Goal: Information Seeking & Learning: Check status

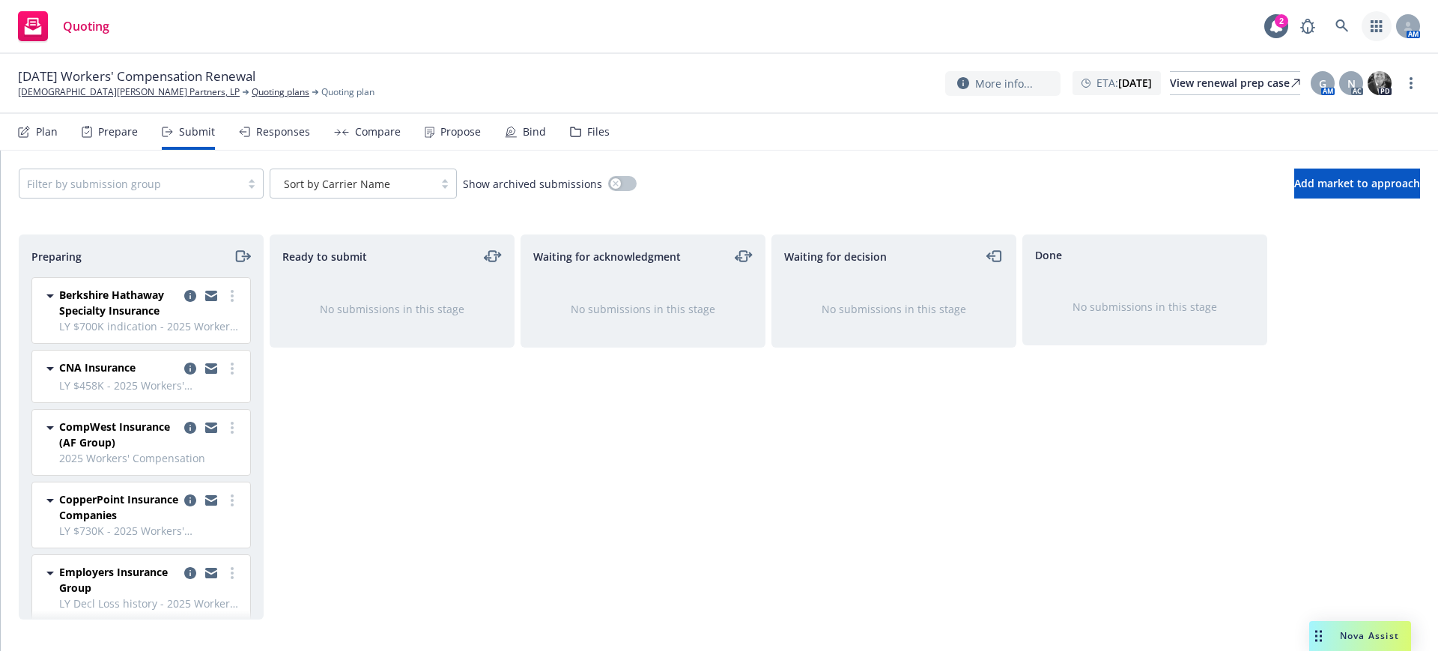
click at [1376, 23] on icon "button" at bounding box center [1377, 26] width 12 height 12
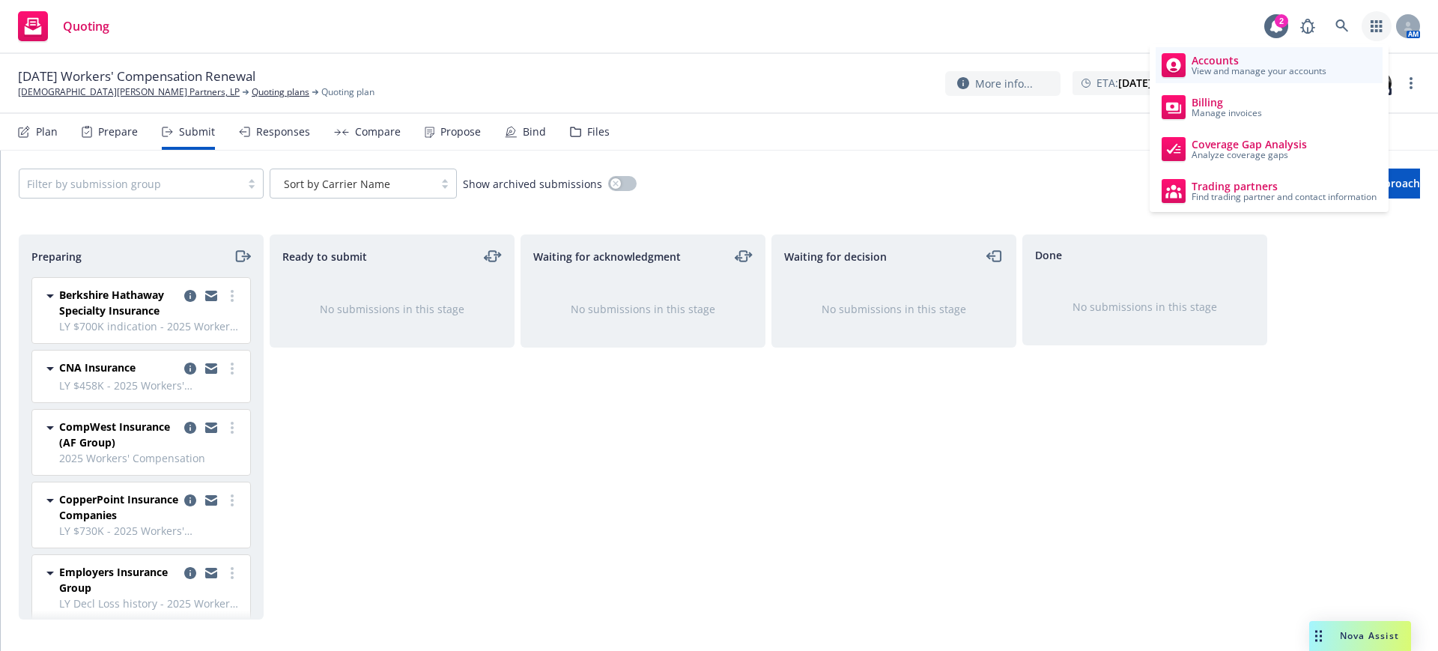
click at [1213, 61] on span "Accounts" at bounding box center [1259, 61] width 135 height 12
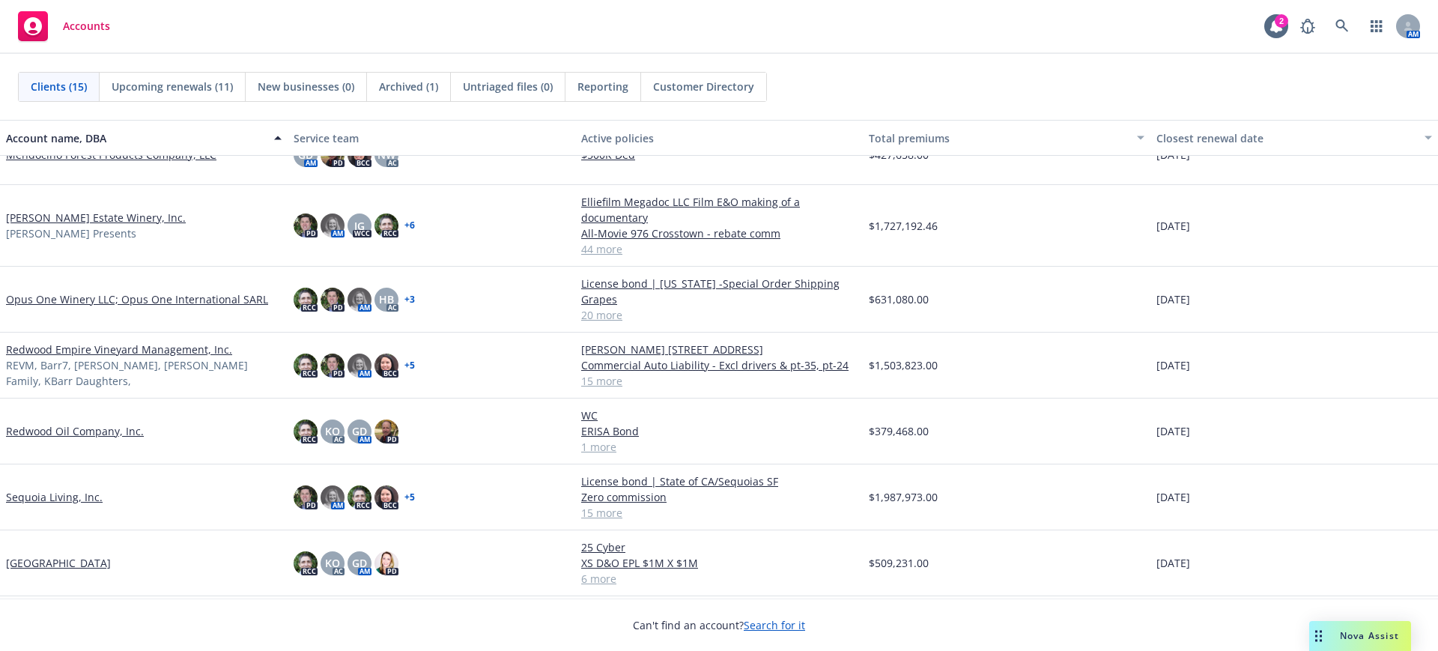
scroll to position [514, 0]
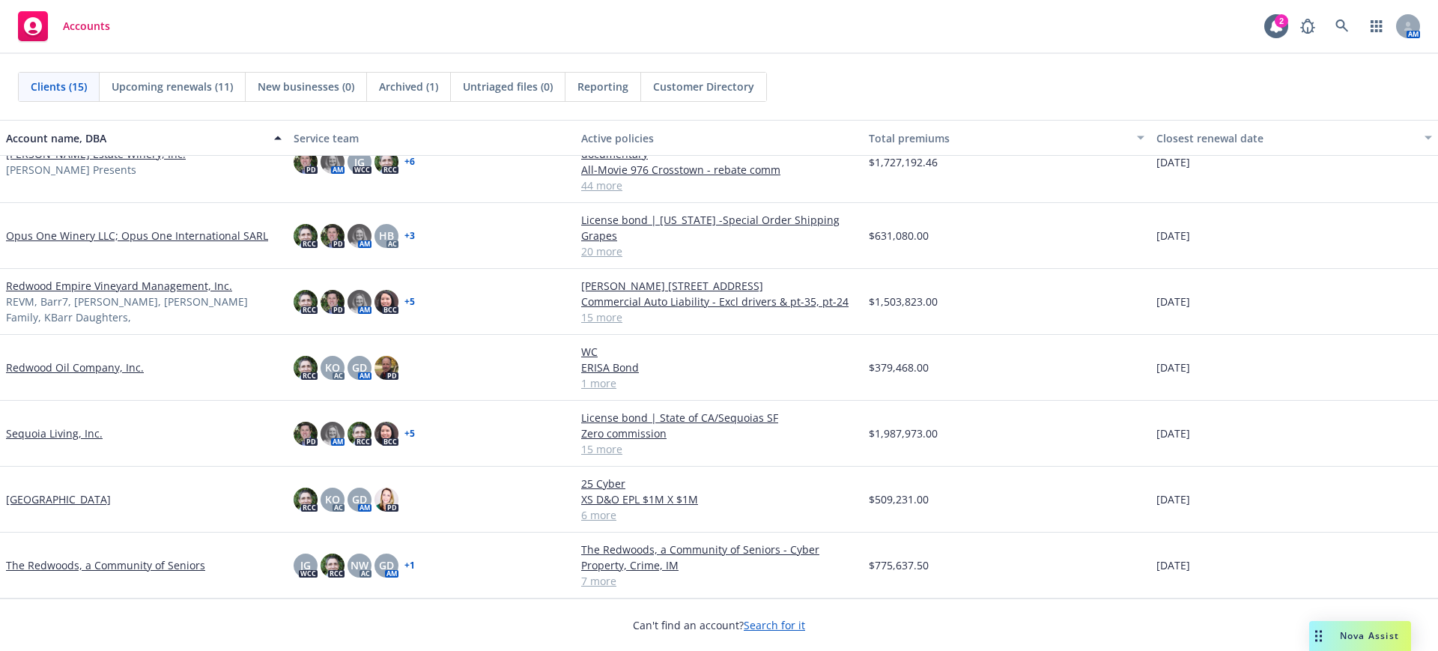
click at [64, 497] on link "[GEOGRAPHIC_DATA]" at bounding box center [58, 499] width 105 height 16
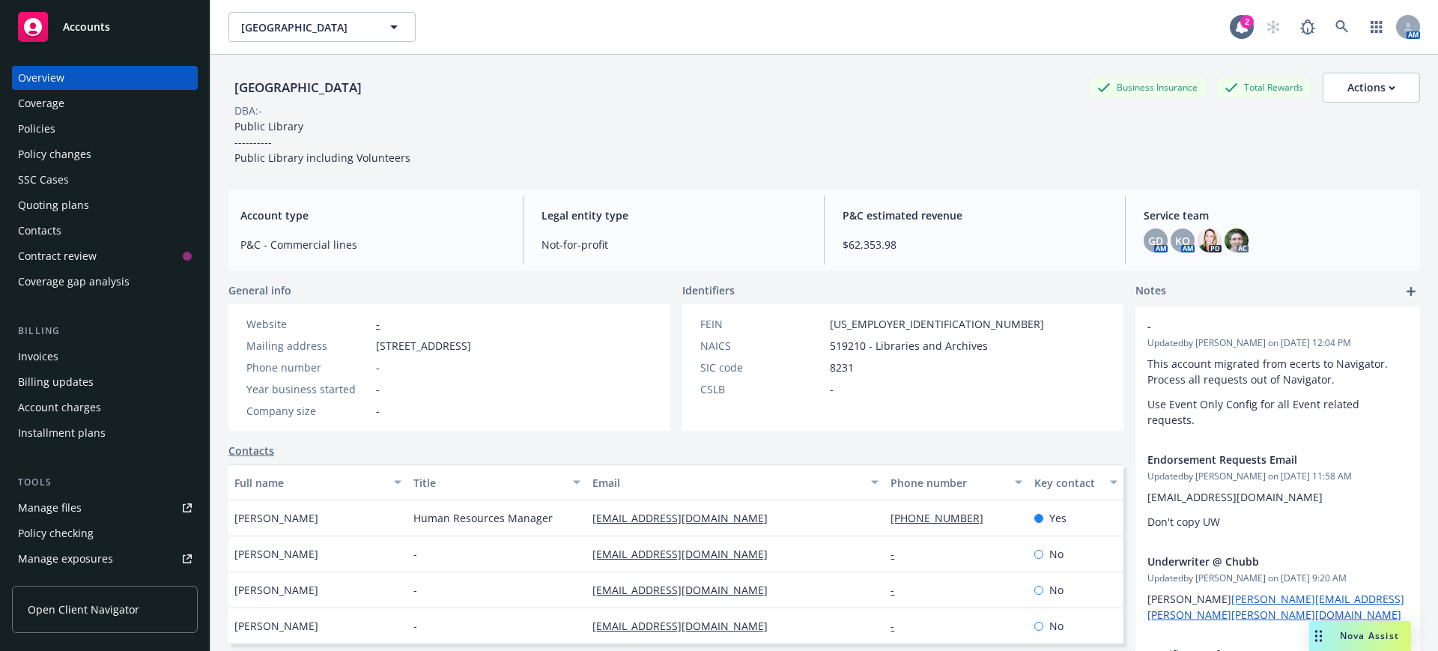
click at [35, 125] on div "Policies" at bounding box center [36, 129] width 37 height 24
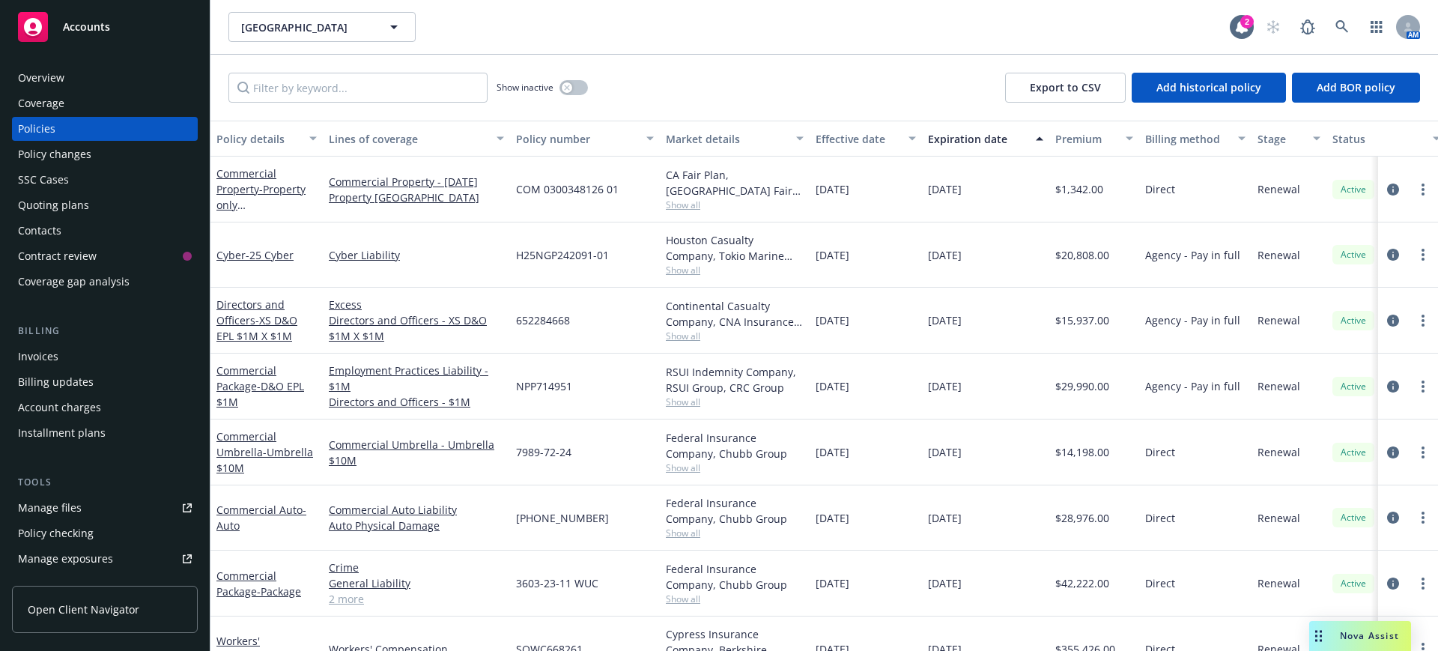
scroll to position [45, 0]
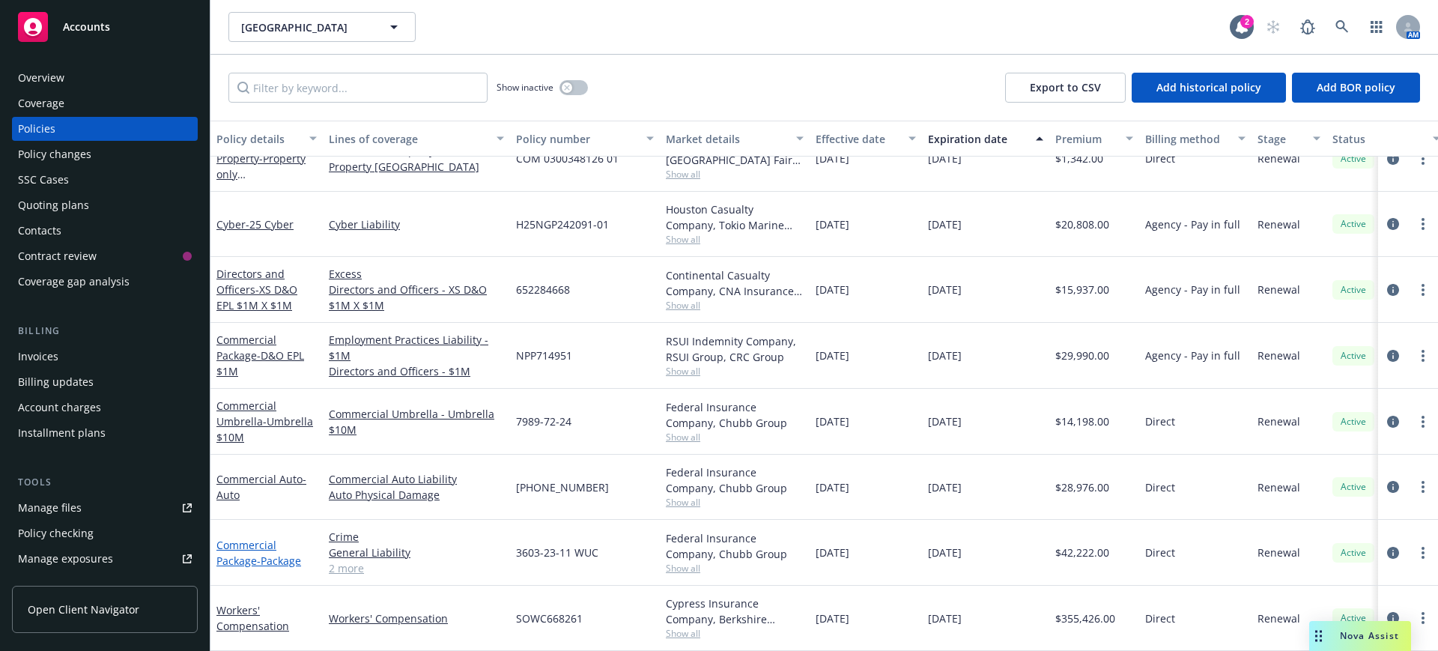
click at [256, 538] on link "Commercial Package - Package" at bounding box center [259, 553] width 85 height 30
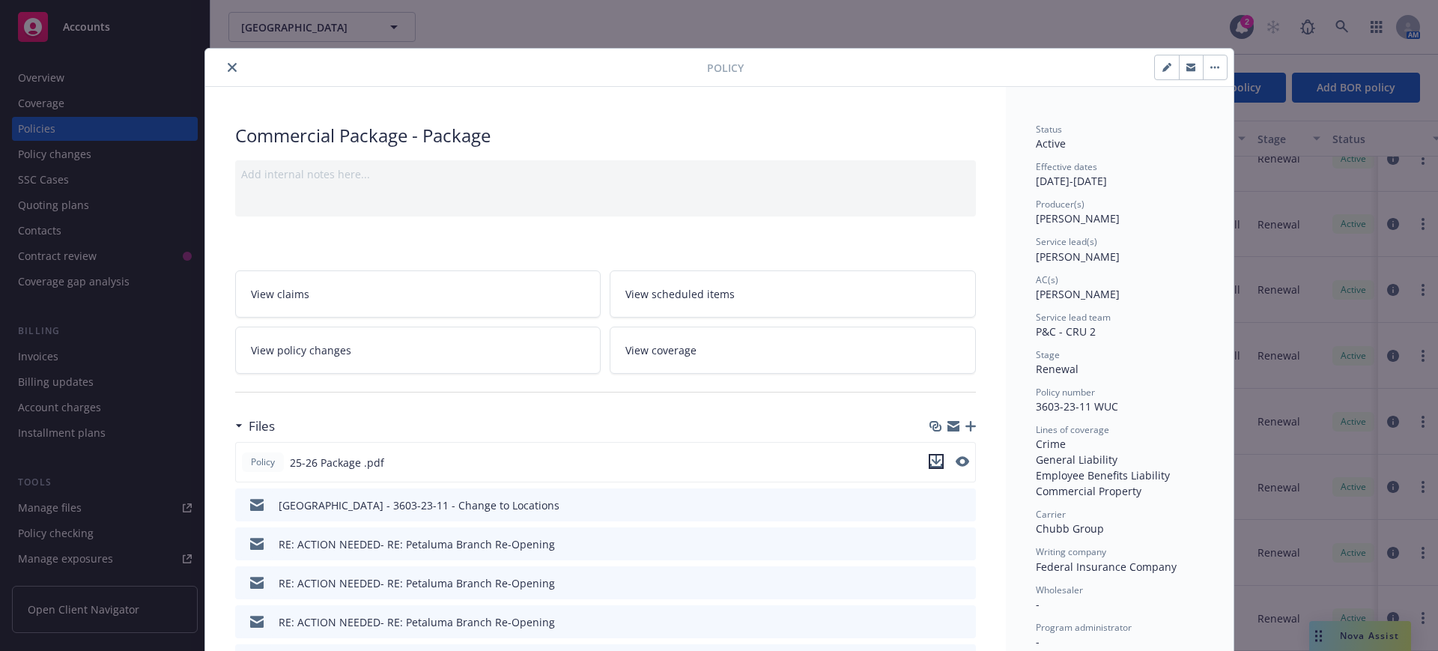
click at [931, 461] on icon "download file" at bounding box center [936, 460] width 10 height 9
click at [228, 63] on icon "close" at bounding box center [232, 67] width 9 height 9
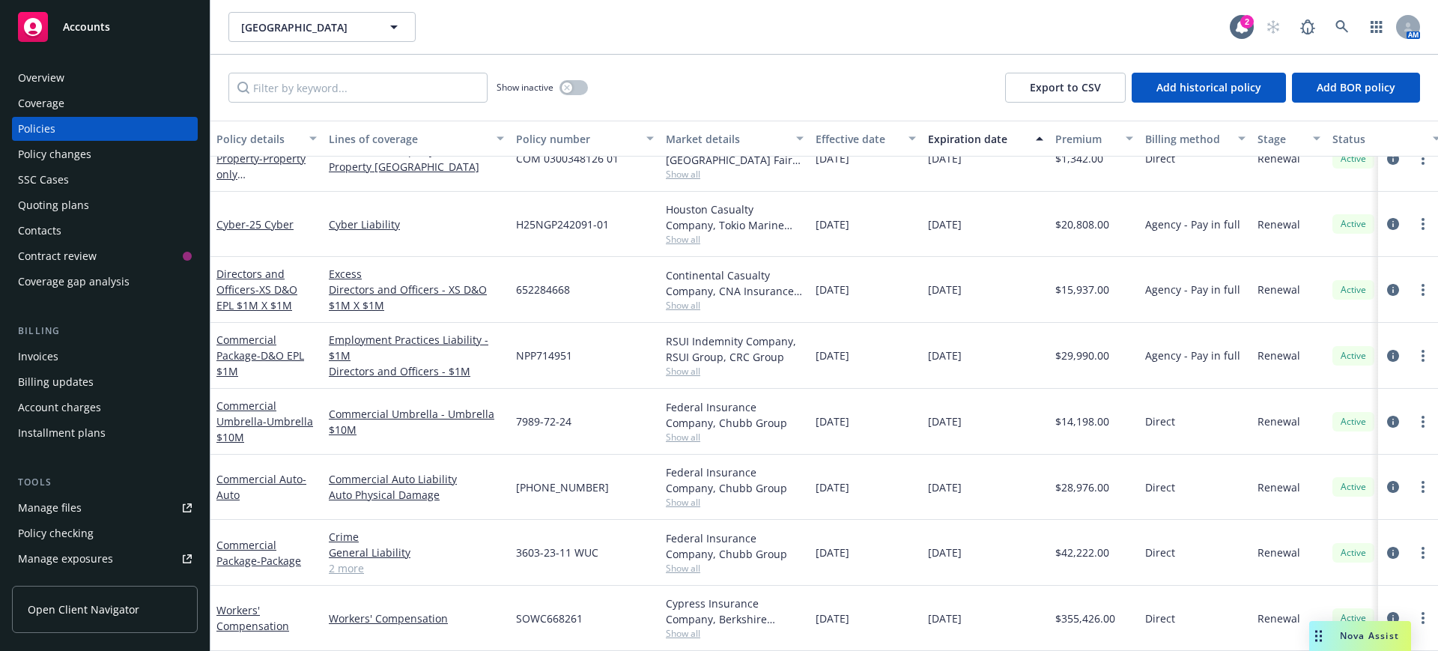
click at [45, 124] on div "Policies" at bounding box center [36, 129] width 37 height 24
click at [278, 88] on input "Filter by keyword..." at bounding box center [358, 88] width 259 height 30
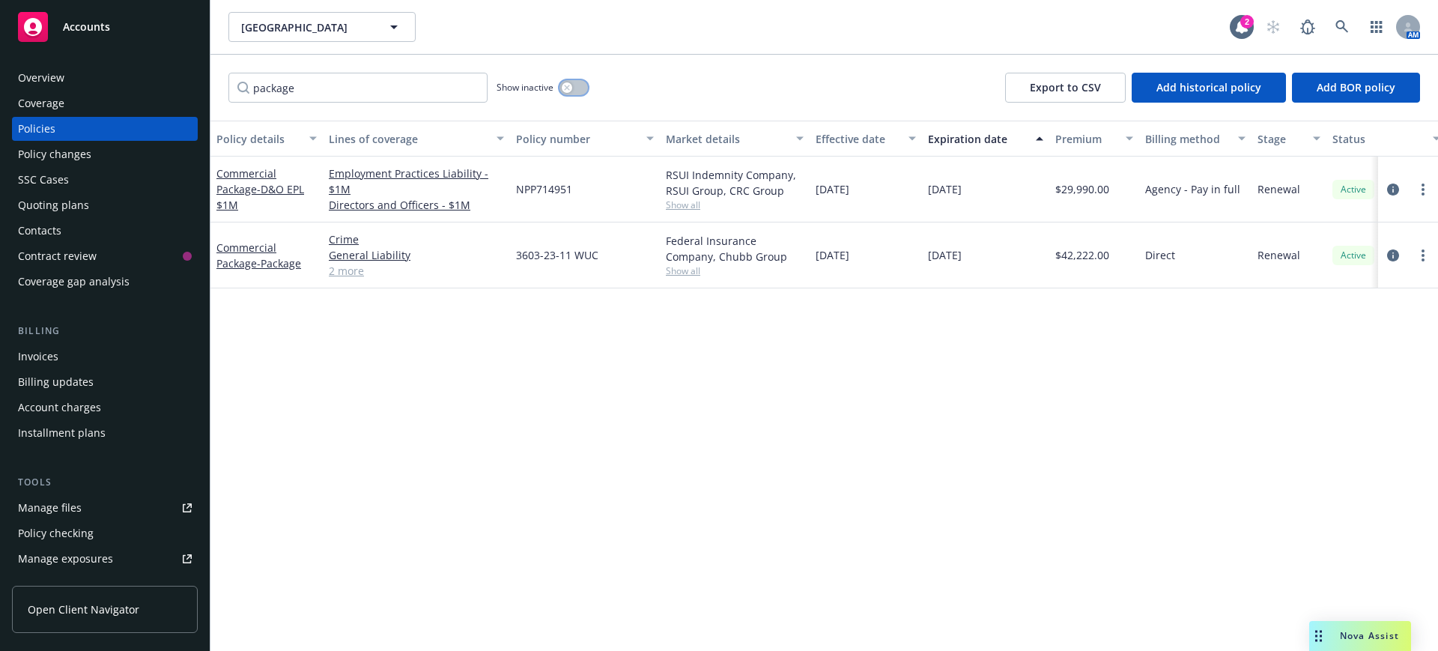
click at [574, 88] on button "button" at bounding box center [574, 87] width 28 height 15
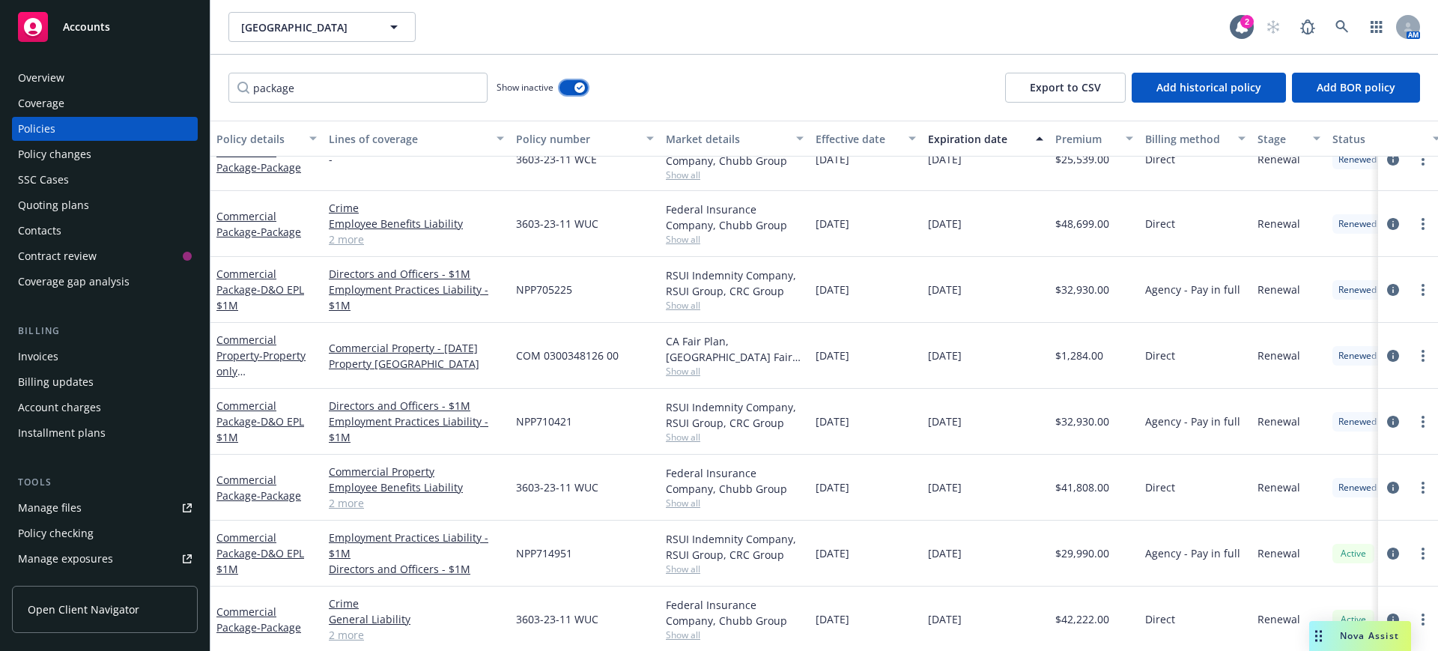
scroll to position [530, 0]
click at [264, 471] on link "Commercial Package - Package" at bounding box center [259, 486] width 85 height 30
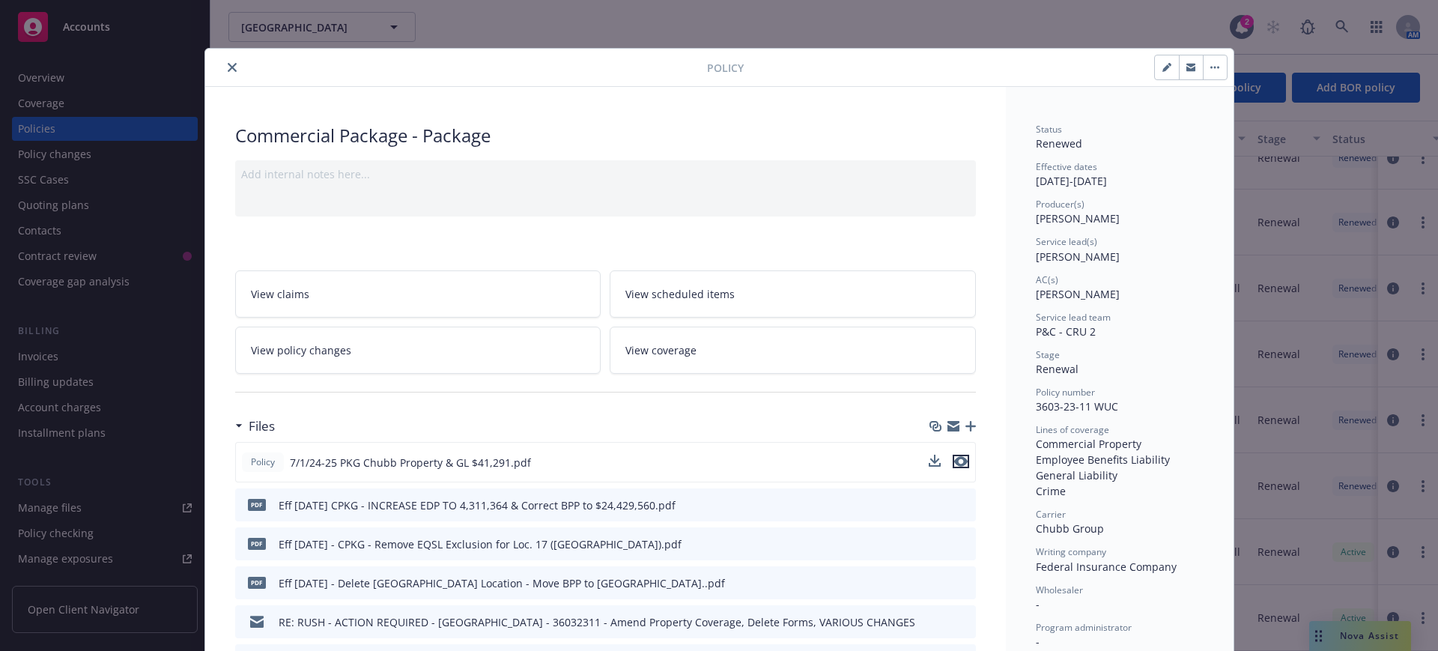
click at [958, 459] on icon "preview file" at bounding box center [960, 461] width 13 height 10
click at [224, 61] on button "close" at bounding box center [232, 67] width 18 height 18
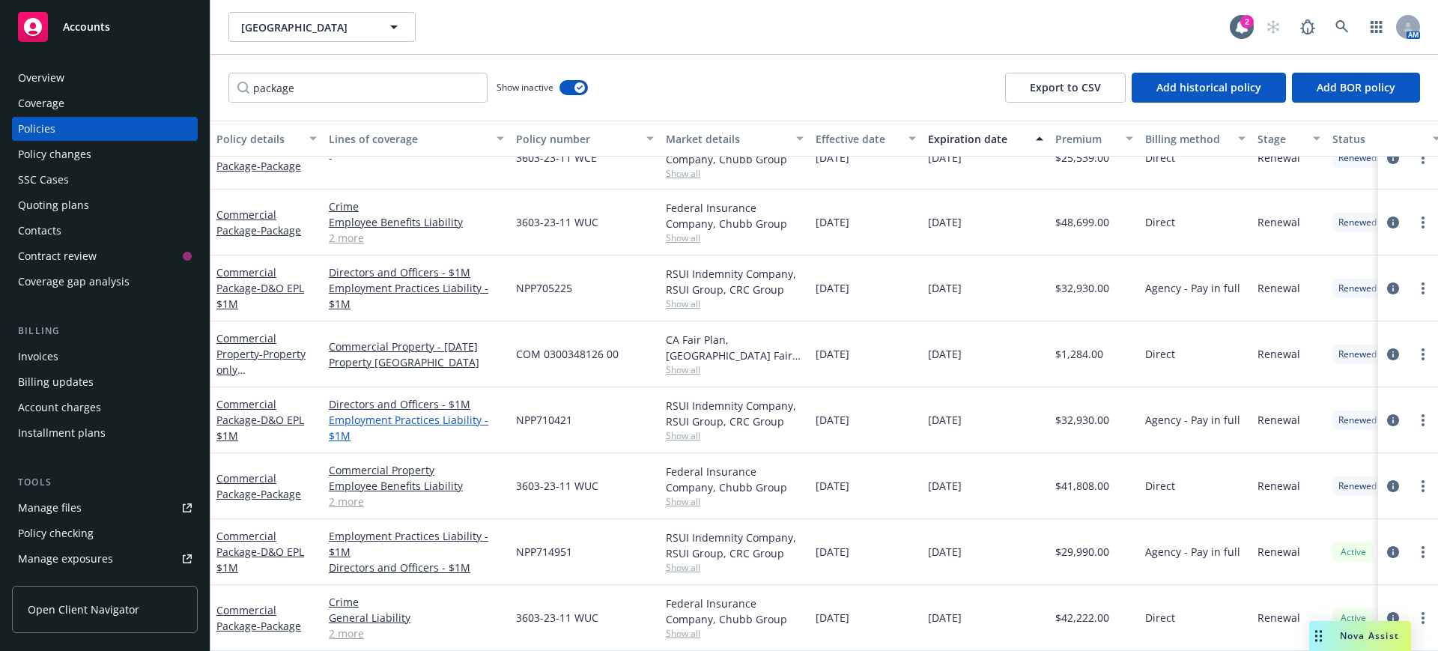
scroll to position [436, 0]
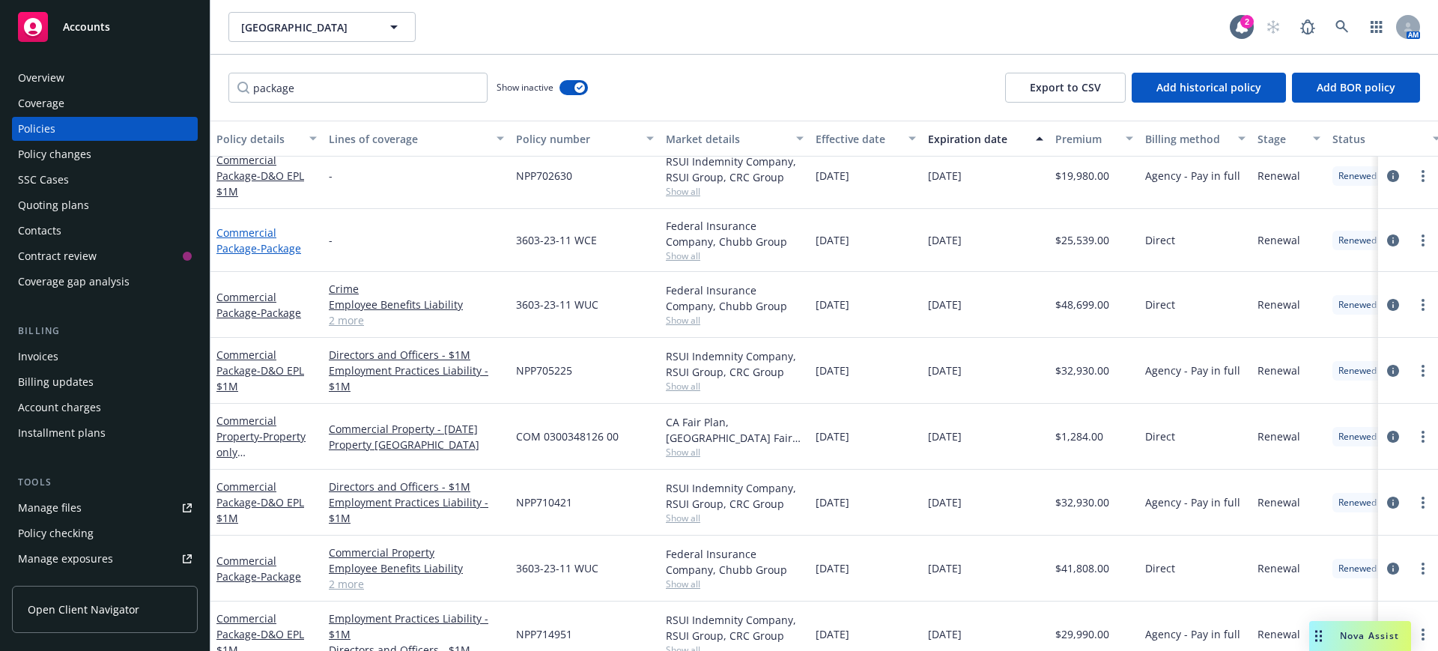
click at [255, 231] on link "Commercial Package - Package" at bounding box center [259, 241] width 85 height 30
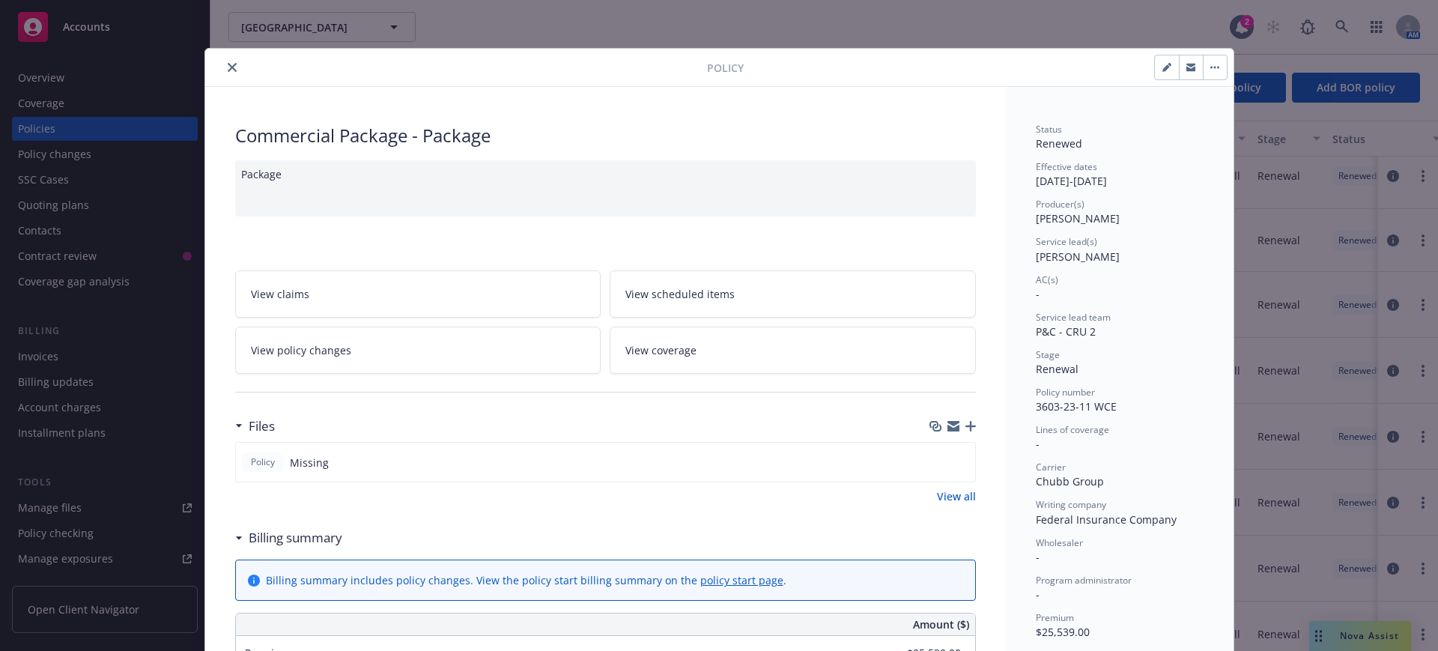
click at [228, 65] on icon "close" at bounding box center [232, 67] width 9 height 9
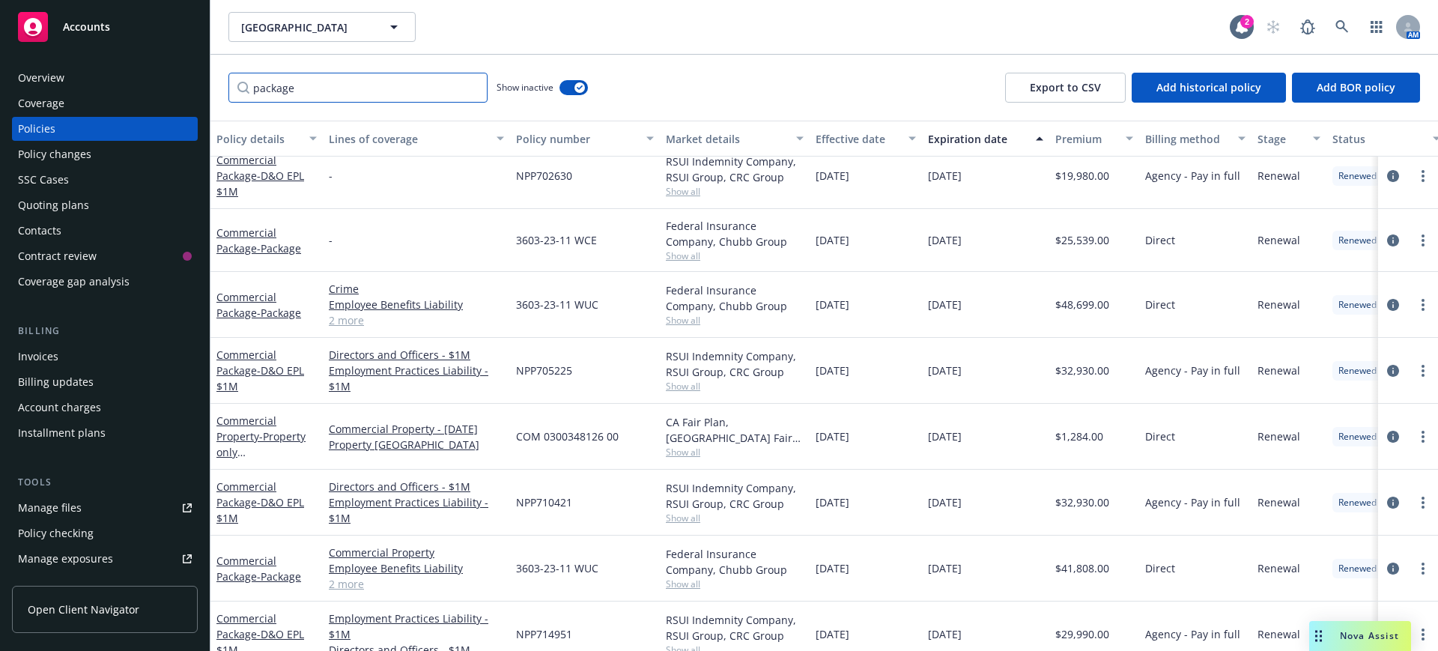
drag, startPoint x: 313, startPoint y: 89, endPoint x: 227, endPoint y: 76, distance: 87.2
click at [227, 81] on div "package Show inactive Export to CSV Add historical policy Add BOR policy" at bounding box center [825, 88] width 1228 height 66
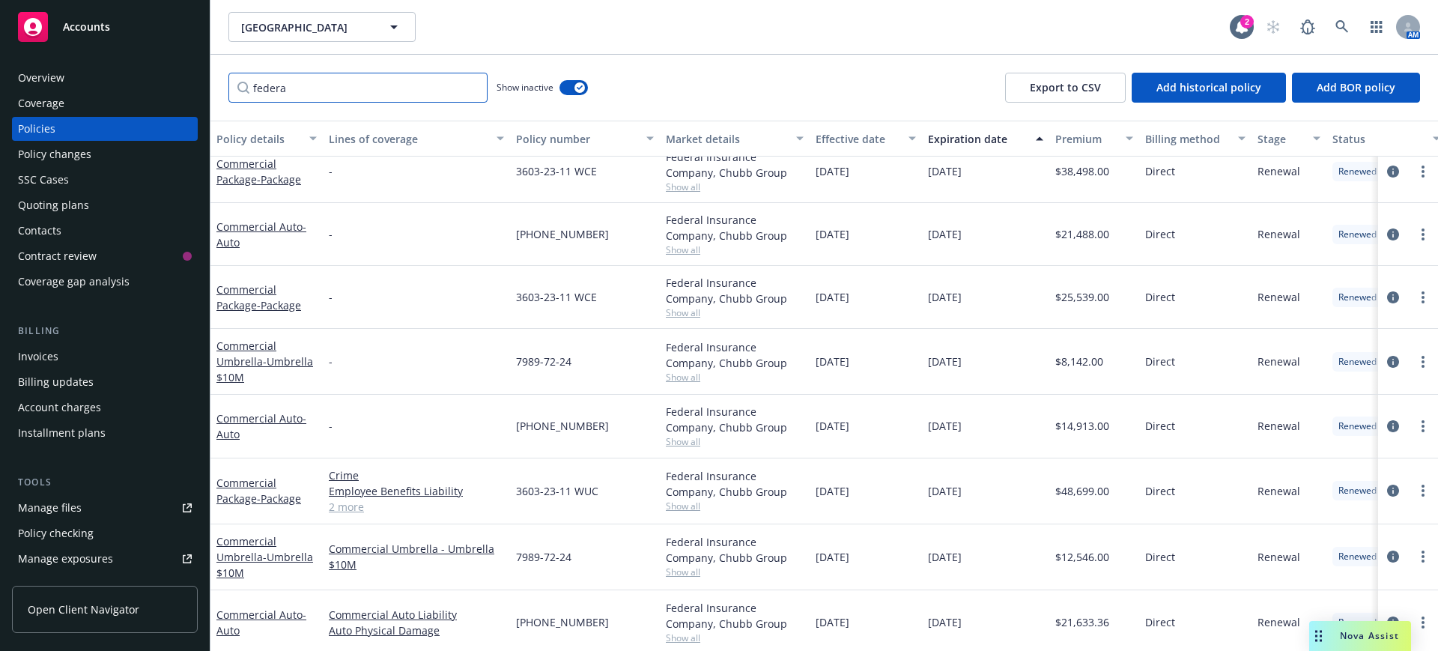
scroll to position [502, 0]
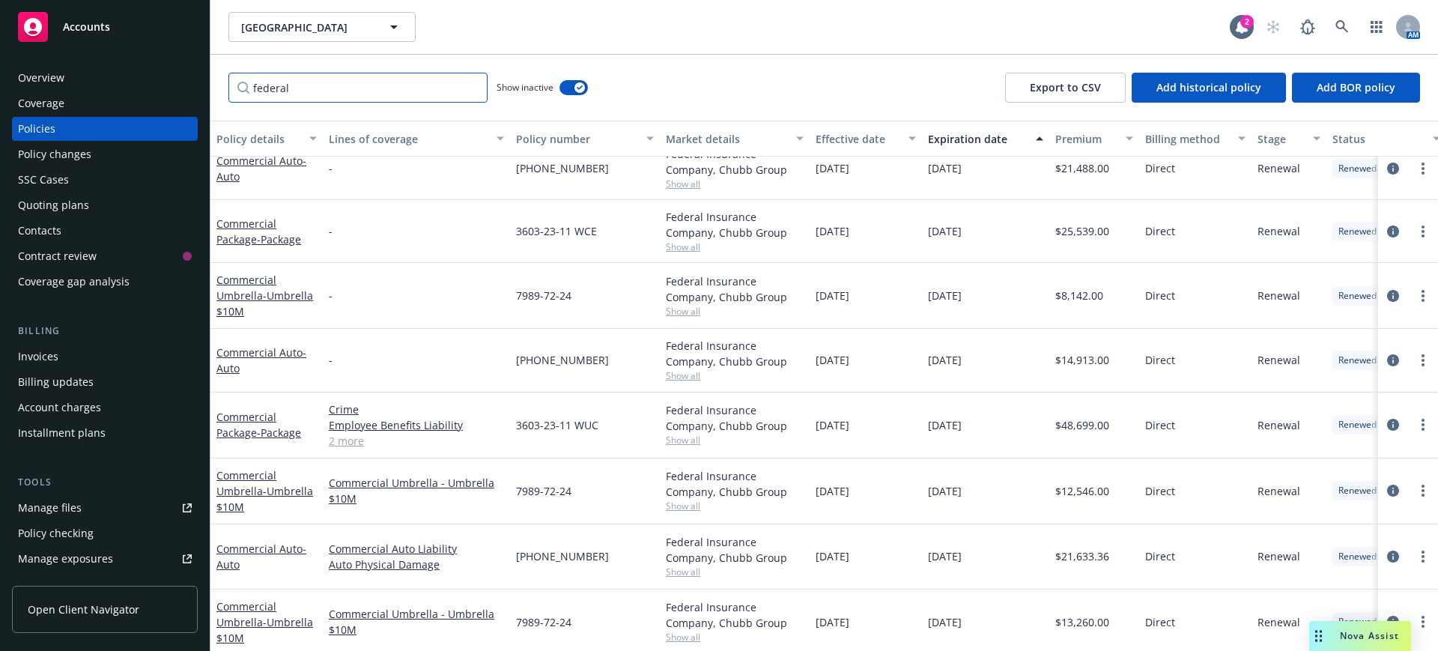
type input "federal"
click at [393, 285] on div "-" at bounding box center [416, 296] width 187 height 66
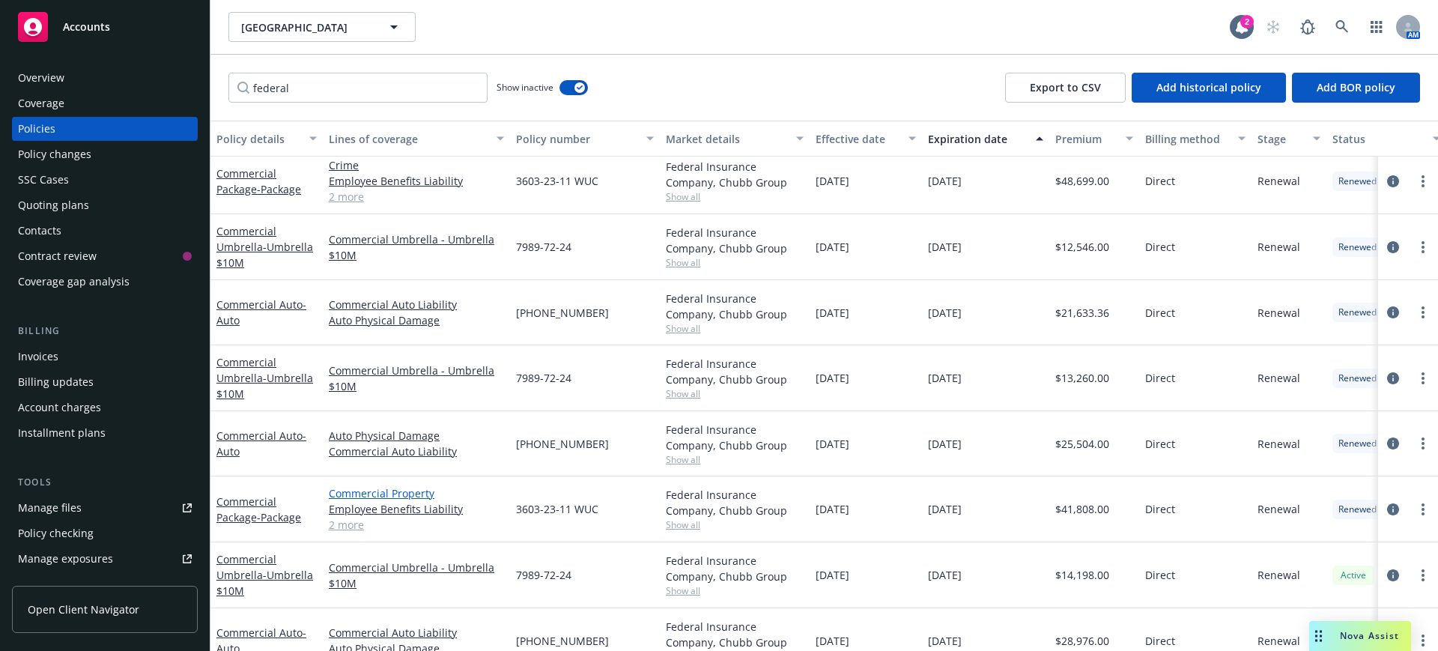
scroll to position [643, 0]
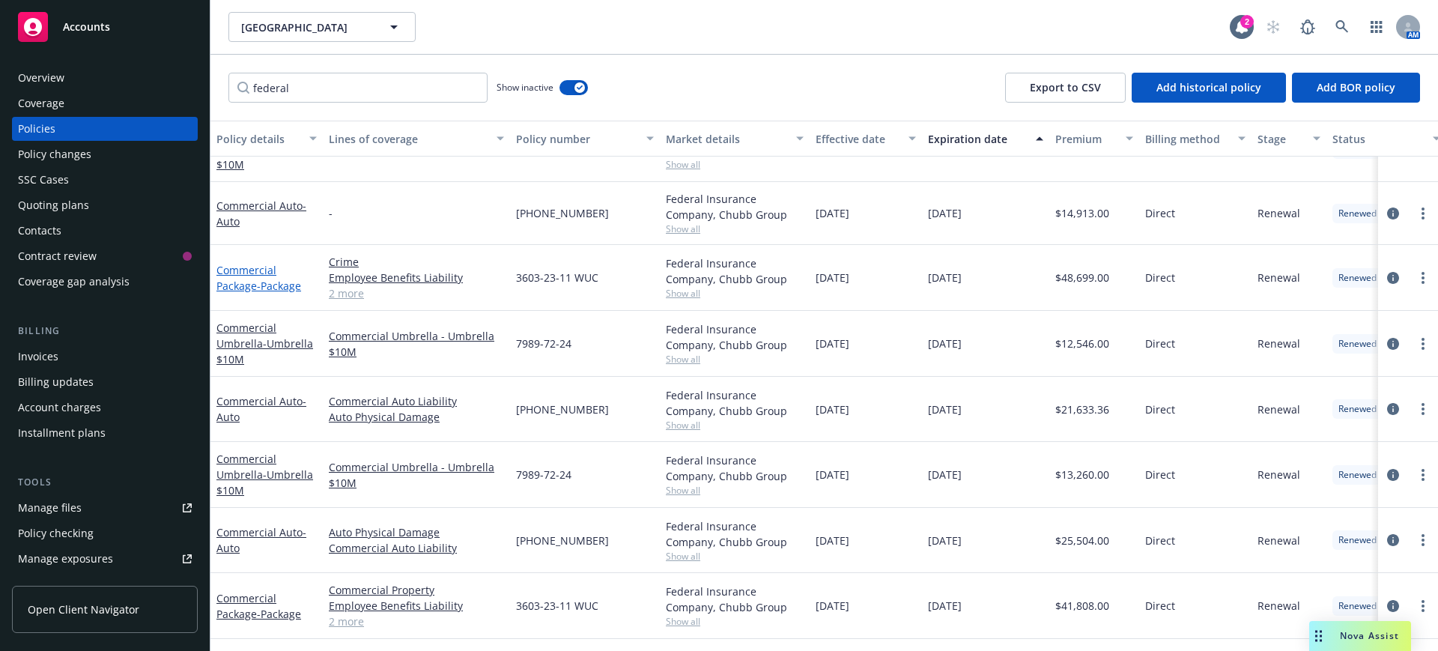
click at [256, 270] on link "Commercial Package - Package" at bounding box center [259, 278] width 85 height 30
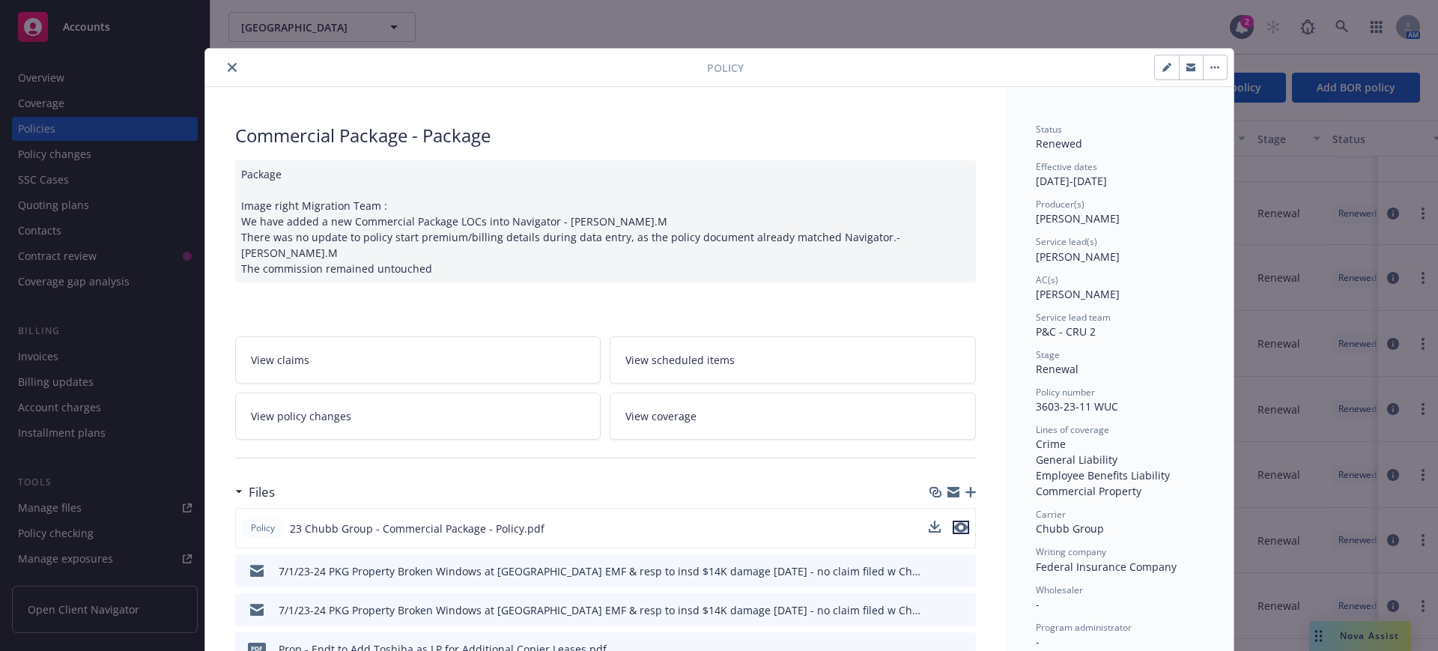
click at [954, 522] on icon "preview file" at bounding box center [960, 527] width 13 height 10
click at [228, 64] on icon "close" at bounding box center [232, 67] width 9 height 9
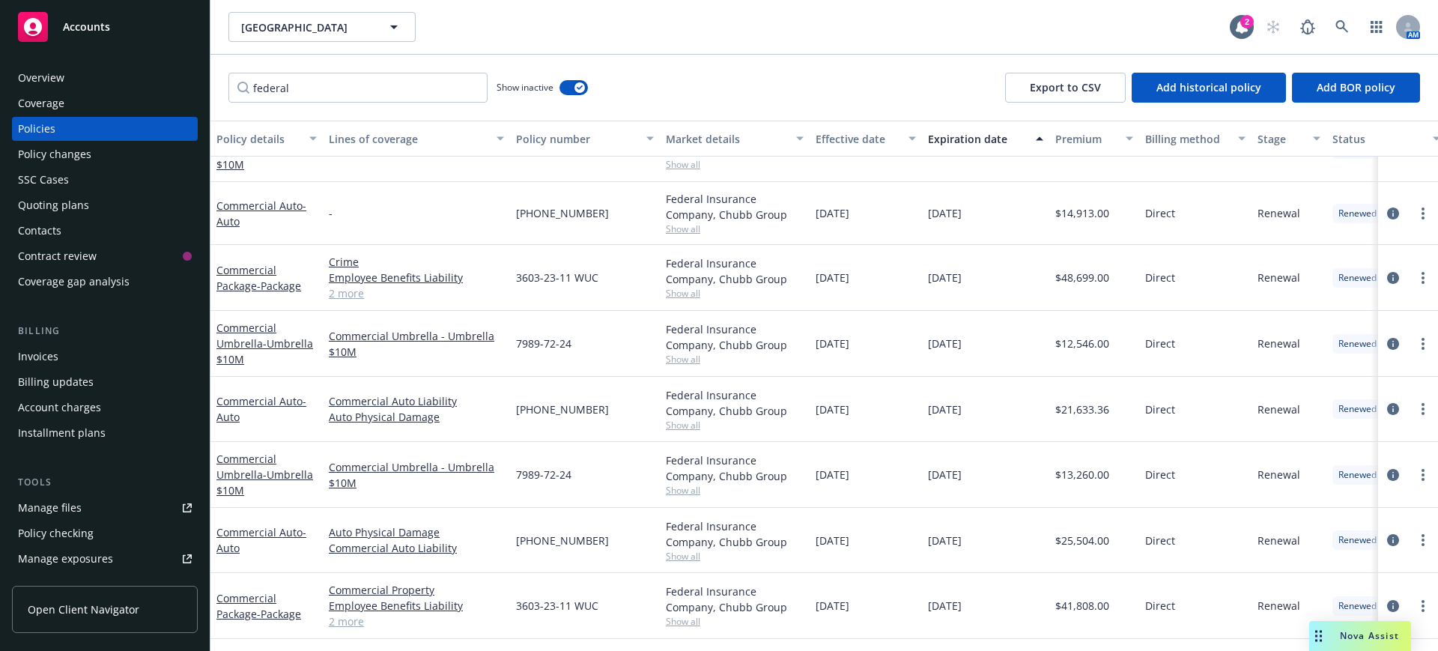
click at [68, 203] on div "Quoting plans" at bounding box center [53, 205] width 71 height 24
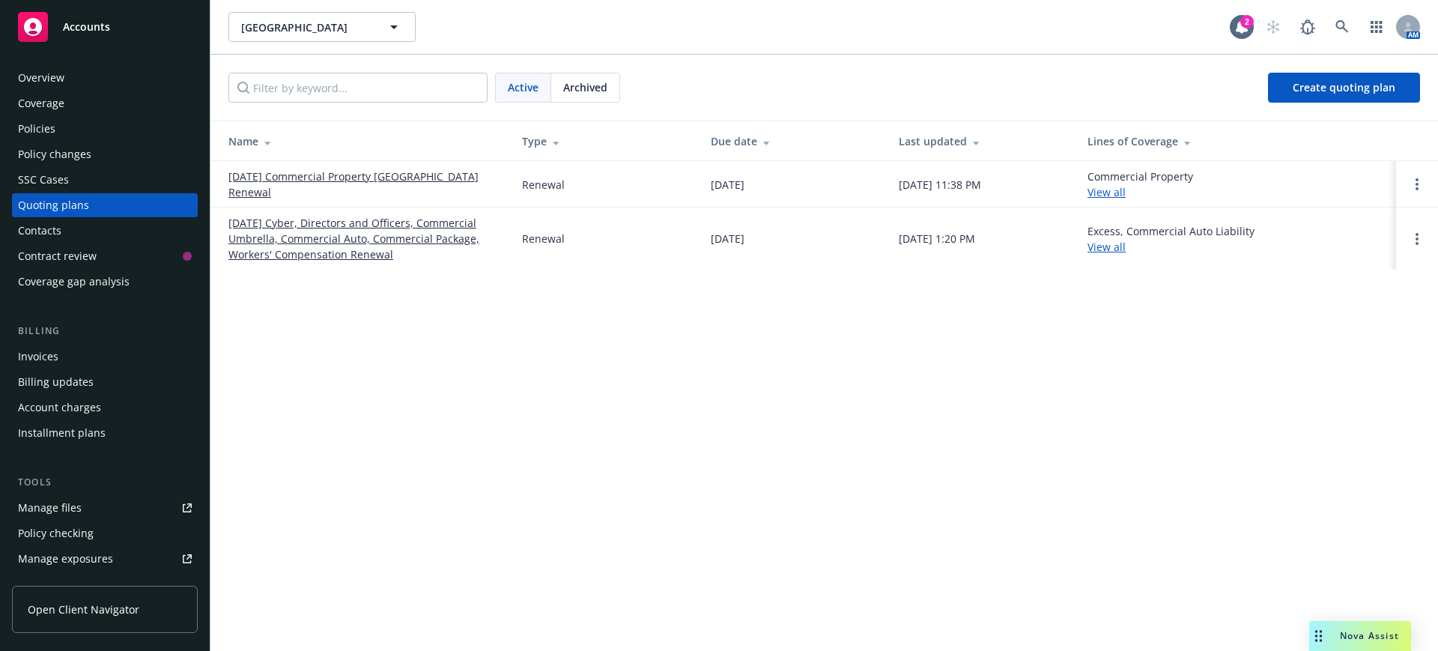
click at [596, 85] on span "Archived" at bounding box center [585, 87] width 44 height 16
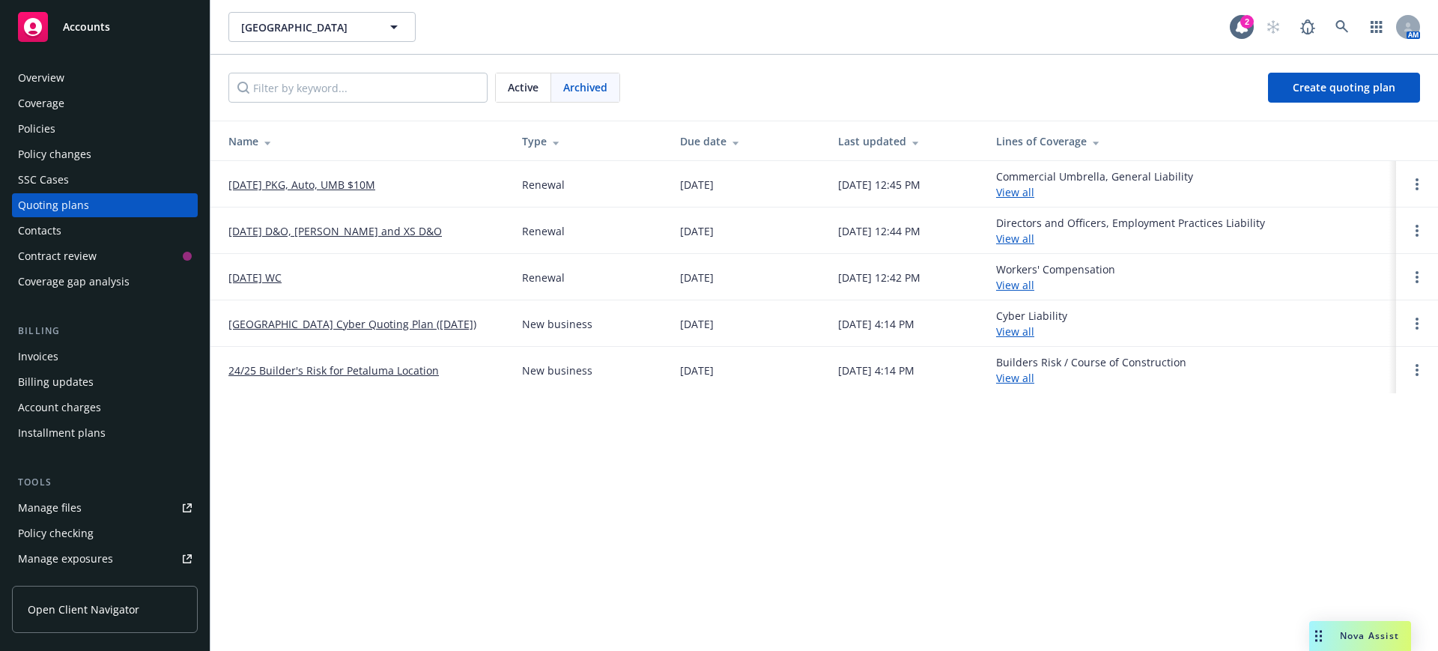
click at [319, 184] on link "[DATE] PKG, Auto, UMB $10M" at bounding box center [302, 185] width 147 height 16
